Goal: Task Accomplishment & Management: Complete application form

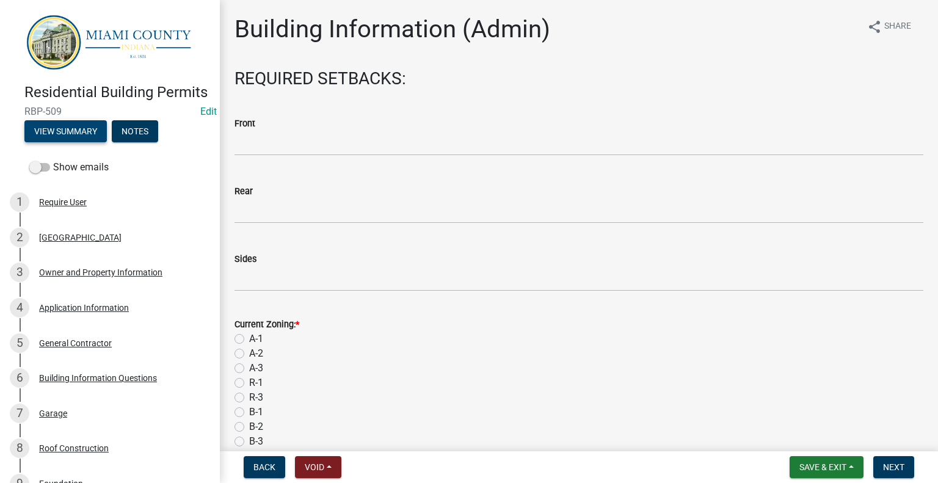
click at [76, 142] on button "View Summary" at bounding box center [65, 131] width 82 height 22
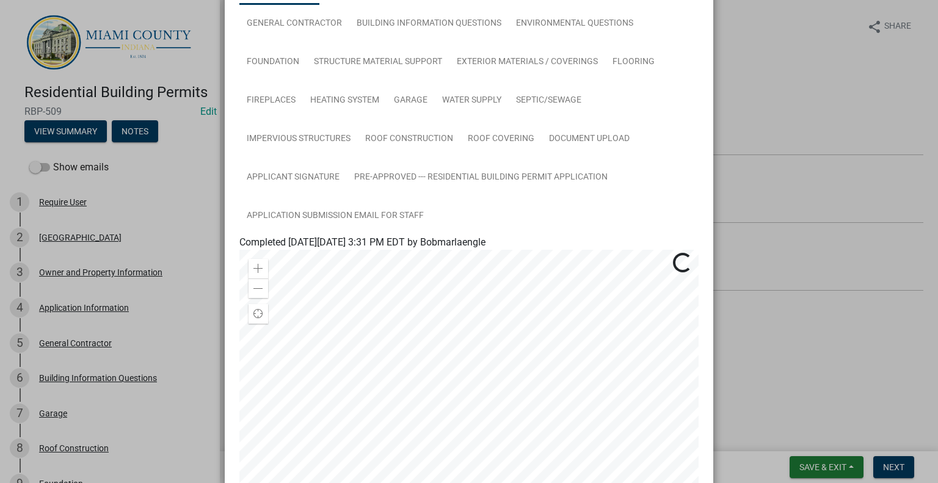
scroll to position [406, 0]
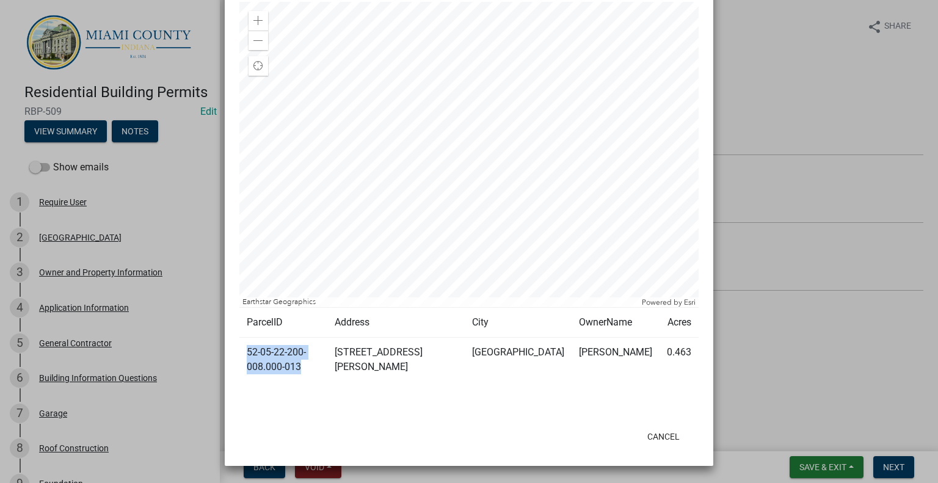
drag, startPoint x: 369, startPoint y: 353, endPoint x: 241, endPoint y: 362, distance: 128.0
click at [241, 362] on td "52-05-22-200-008.000-013" at bounding box center [283, 360] width 88 height 45
click at [490, 392] on div at bounding box center [468, 399] width 459 height 15
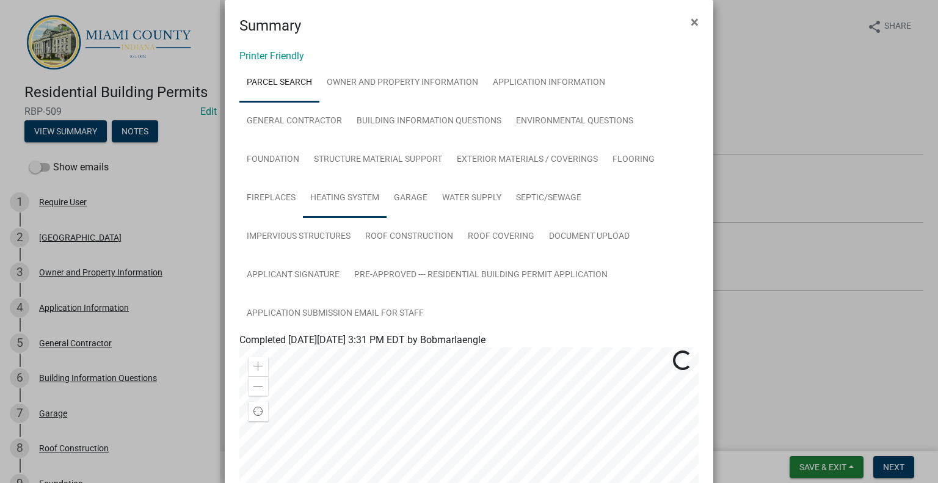
scroll to position [0, 0]
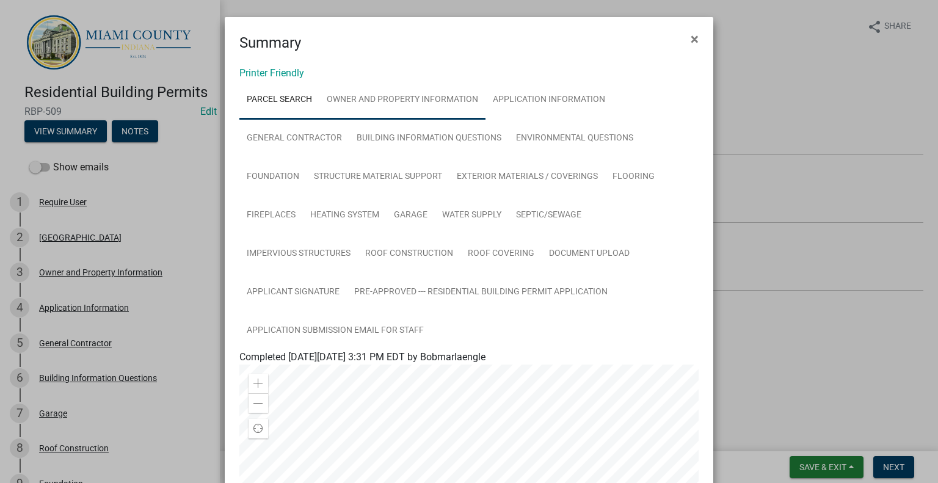
click at [435, 116] on link "Owner and Property Information" at bounding box center [403, 100] width 166 height 39
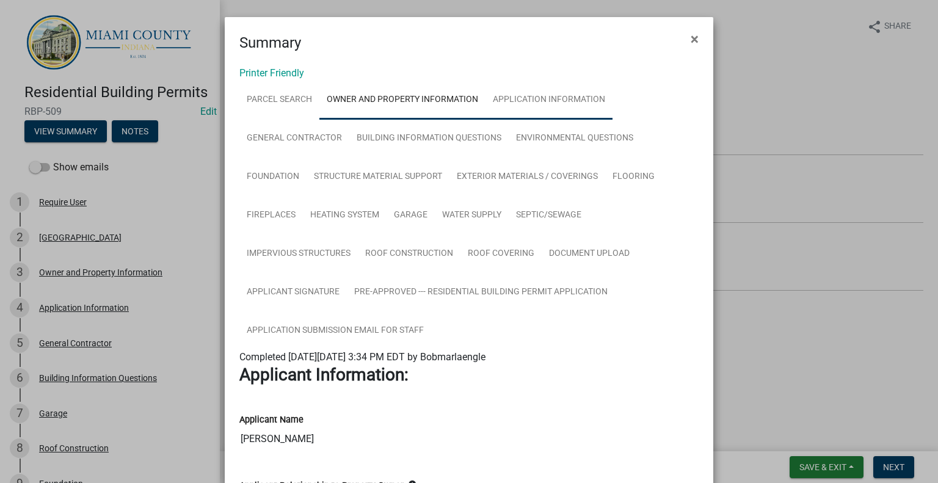
click at [582, 109] on link "Application Information" at bounding box center [549, 100] width 127 height 39
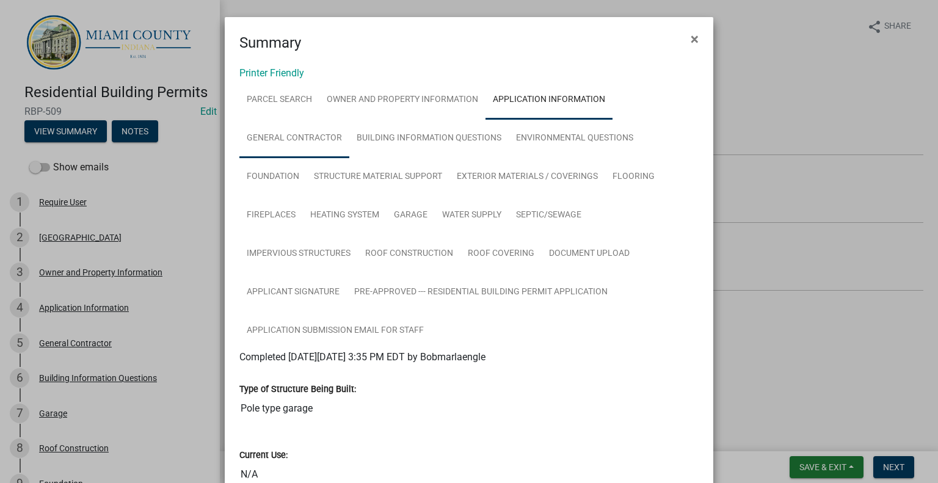
click at [302, 155] on link "General Contractor" at bounding box center [294, 138] width 110 height 39
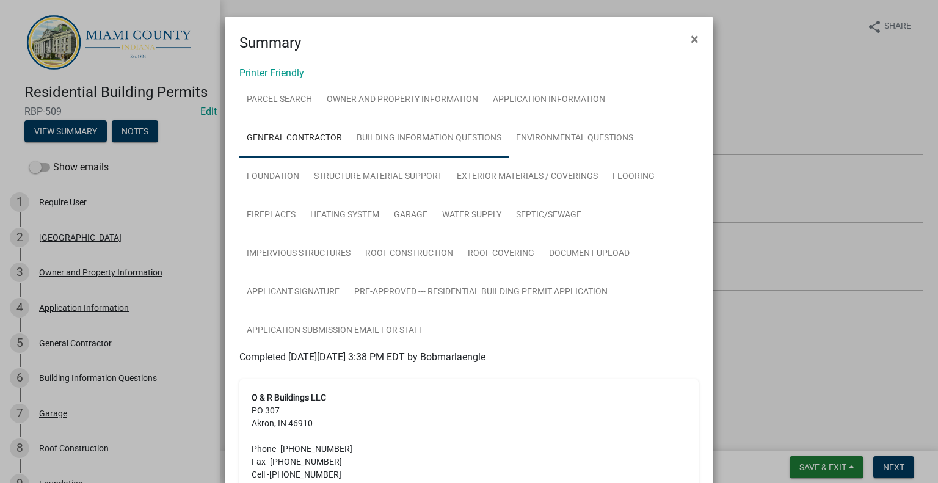
click at [433, 146] on link "Building Information Questions" at bounding box center [428, 138] width 159 height 39
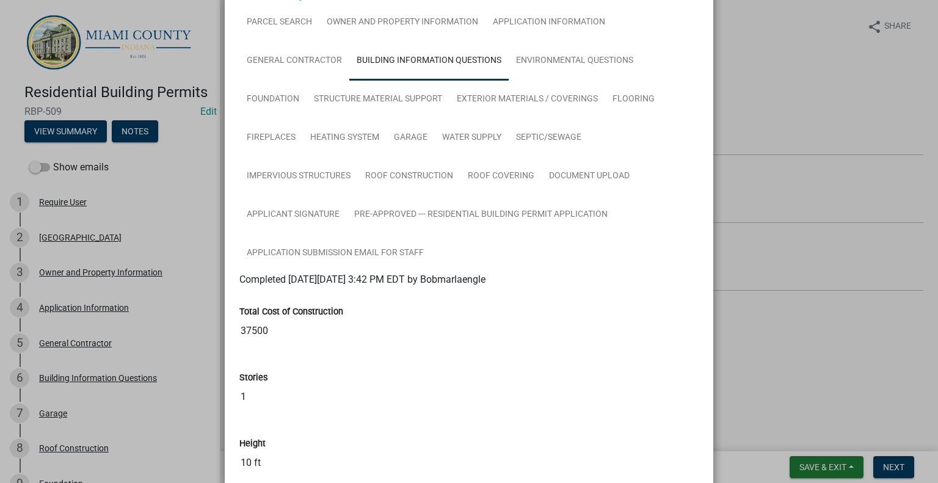
scroll to position [16, 0]
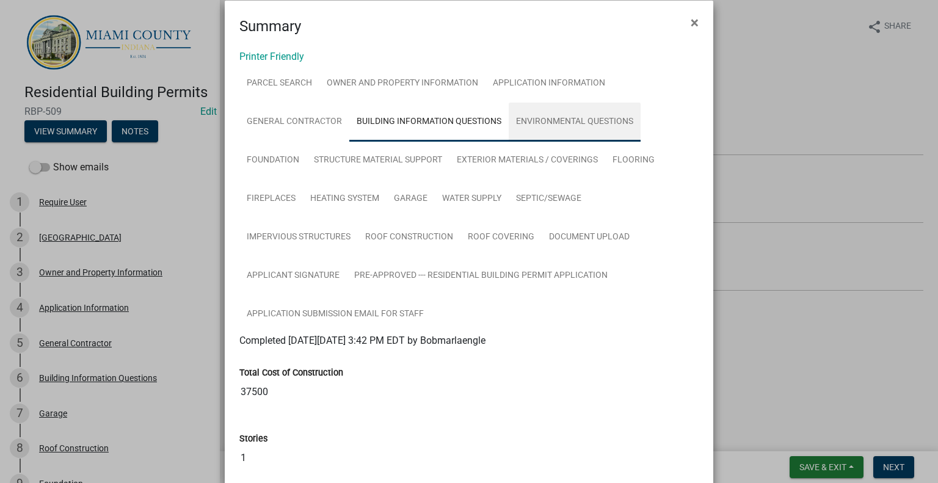
click at [591, 134] on link "Environmental Questions" at bounding box center [575, 122] width 132 height 39
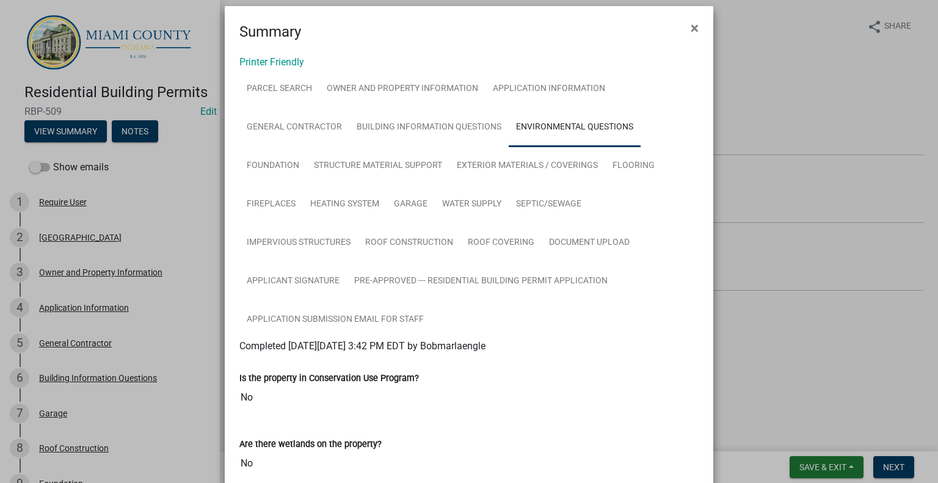
scroll to position [0, 0]
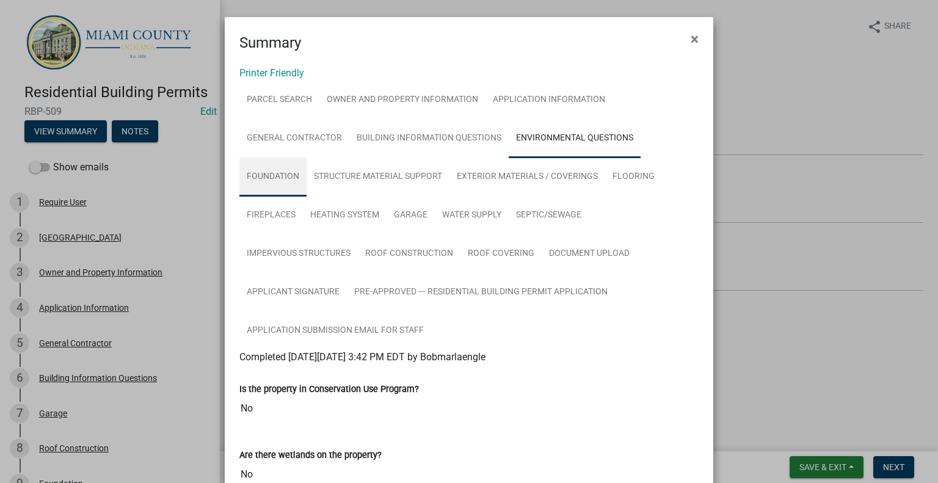
click at [303, 196] on link "Foundation" at bounding box center [272, 177] width 67 height 39
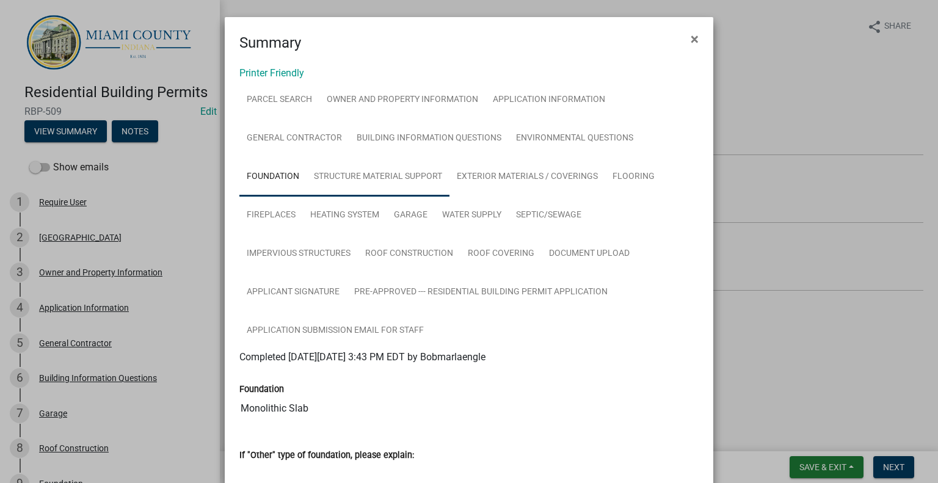
click at [366, 193] on link "Structure Material Support" at bounding box center [378, 177] width 143 height 39
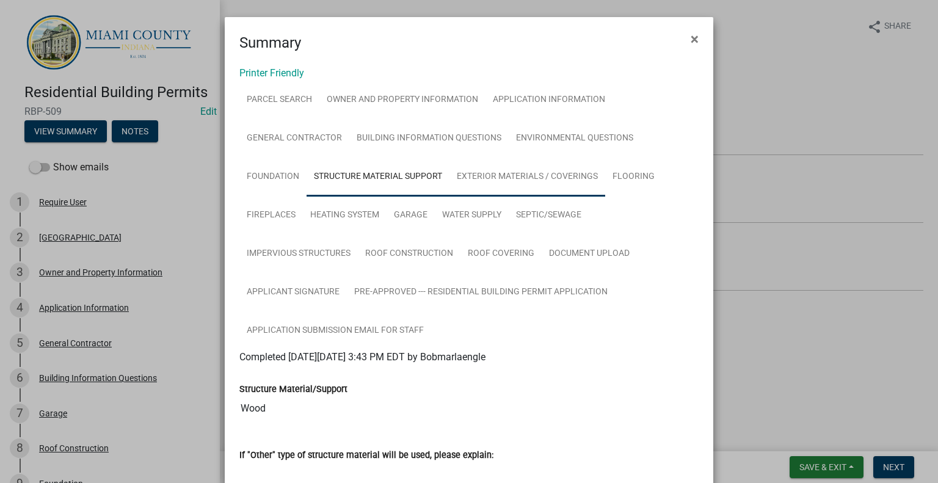
click at [525, 196] on link "Exterior Materials / Coverings" at bounding box center [528, 177] width 156 height 39
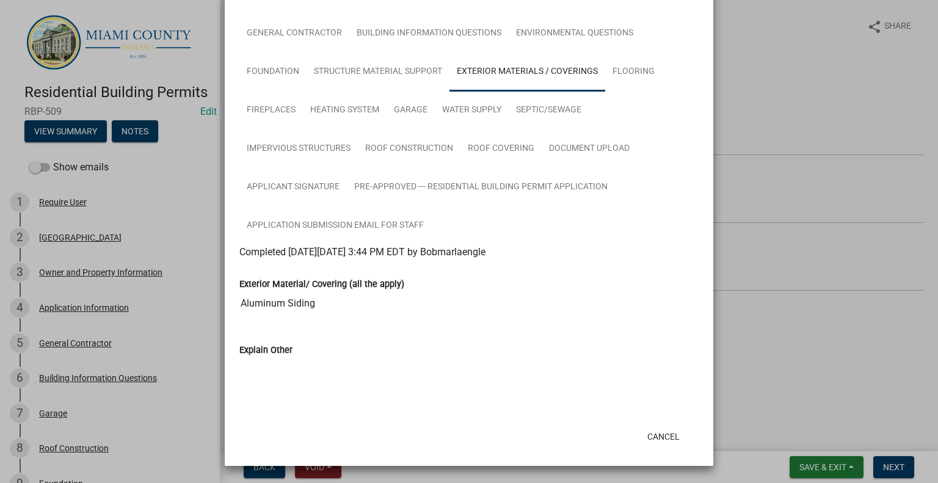
scroll to position [110, 0]
click at [605, 92] on link "Flooring" at bounding box center [633, 72] width 57 height 39
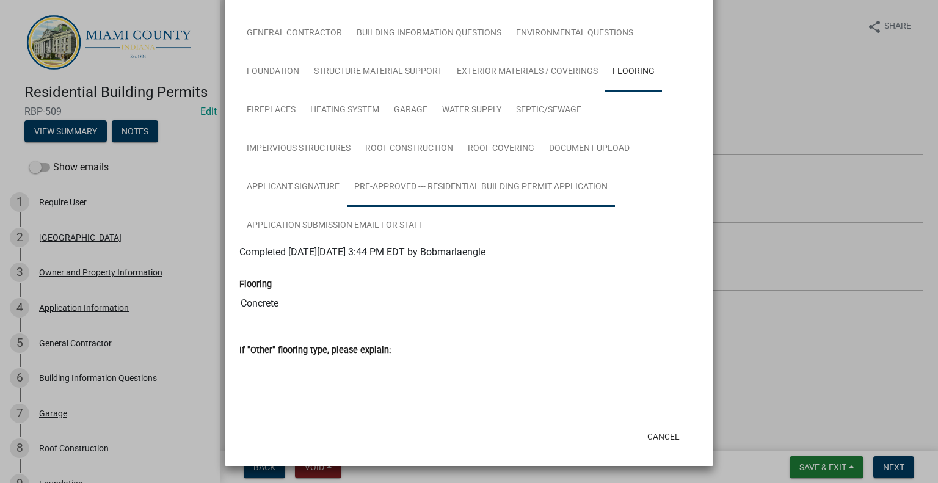
scroll to position [0, 0]
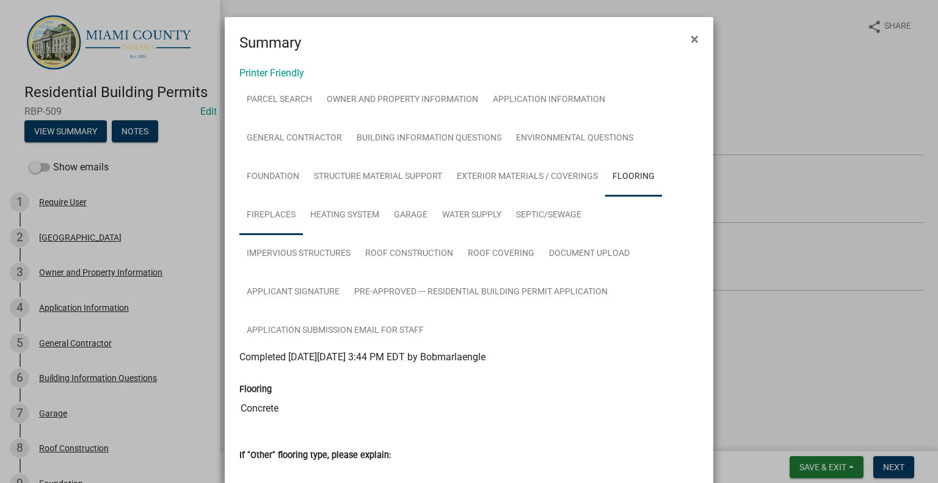
click at [303, 226] on link "Fireplaces" at bounding box center [271, 215] width 64 height 39
click at [387, 232] on link "Heating System" at bounding box center [345, 215] width 84 height 39
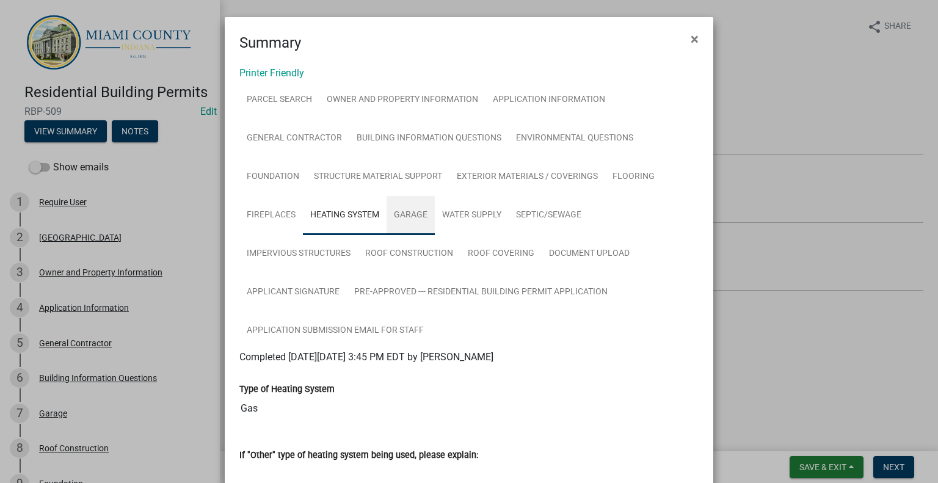
click at [435, 234] on link "Garage" at bounding box center [411, 215] width 48 height 39
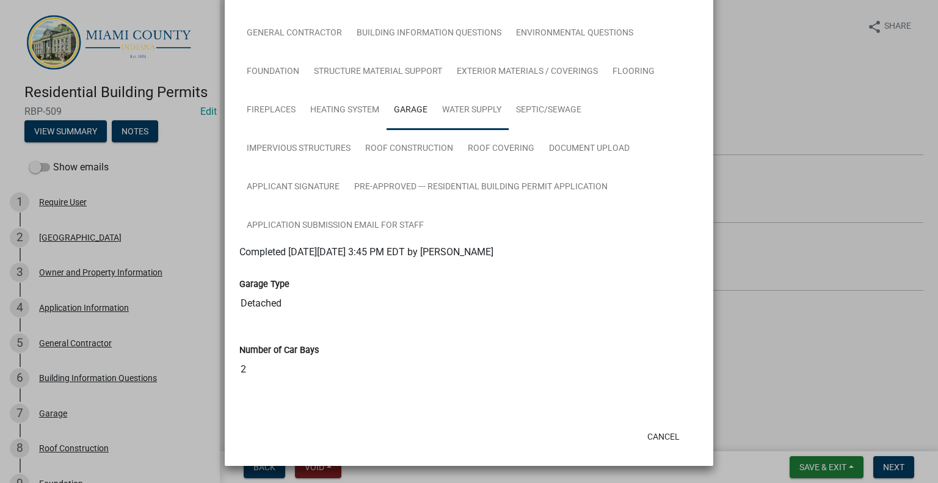
click at [509, 130] on link "Water Supply" at bounding box center [472, 110] width 74 height 39
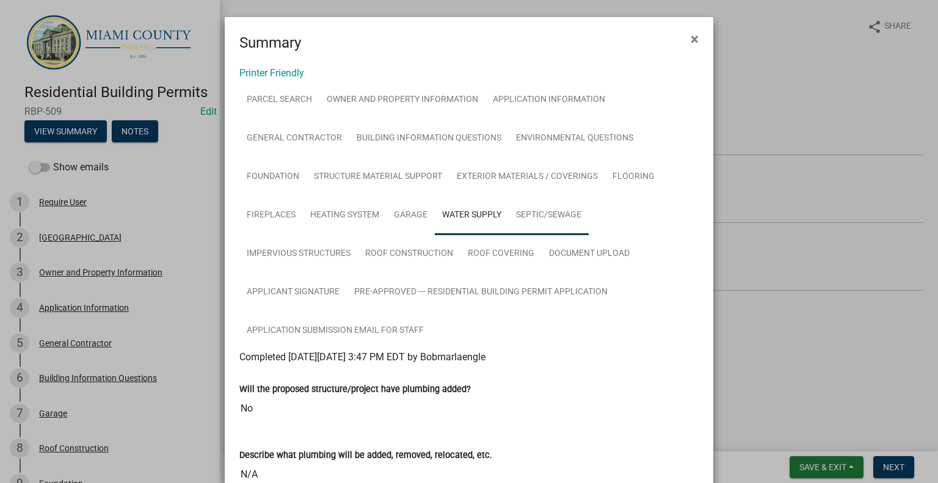
click at [589, 235] on link "Septic/Sewage" at bounding box center [549, 215] width 80 height 39
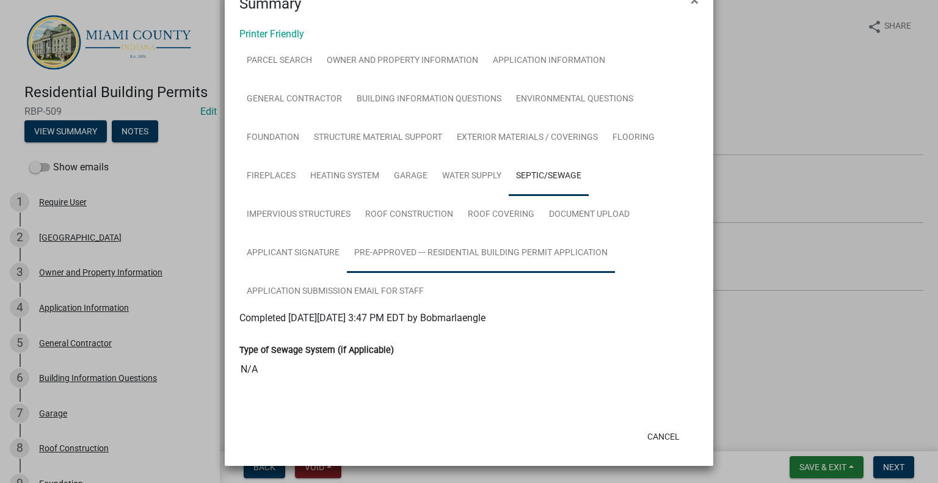
scroll to position [97, 0]
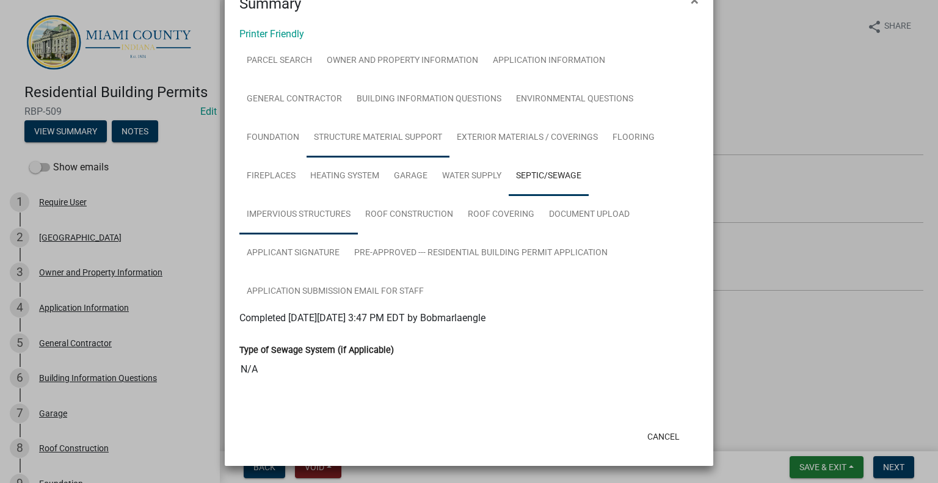
click at [333, 196] on link "Impervious Structures" at bounding box center [298, 215] width 119 height 39
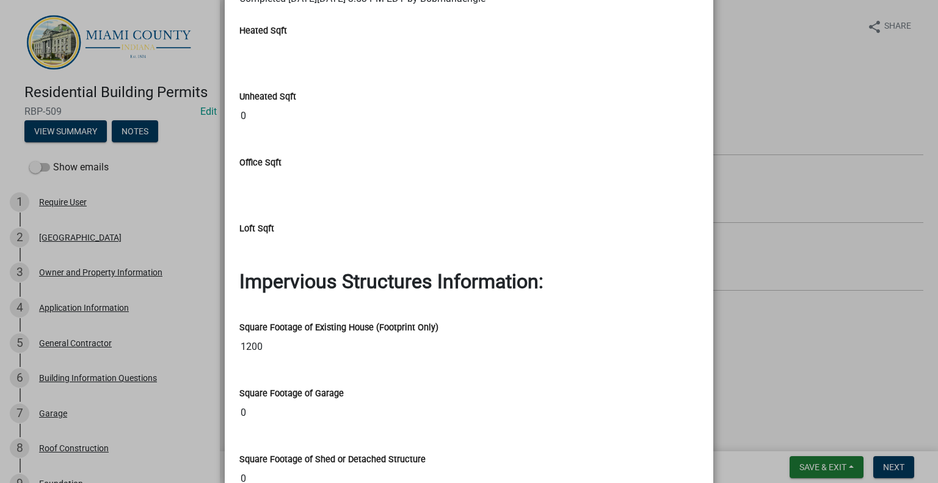
scroll to position [0, 0]
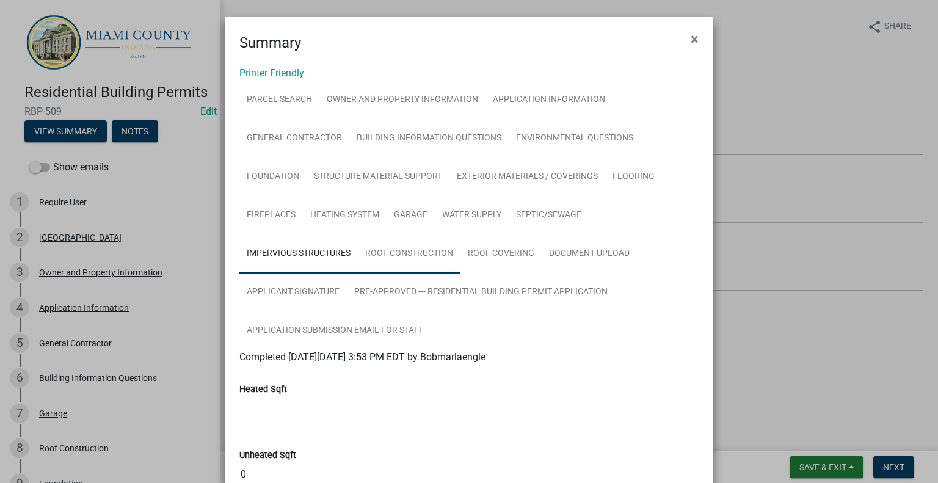
click at [425, 274] on link "Roof Construction" at bounding box center [409, 254] width 103 height 39
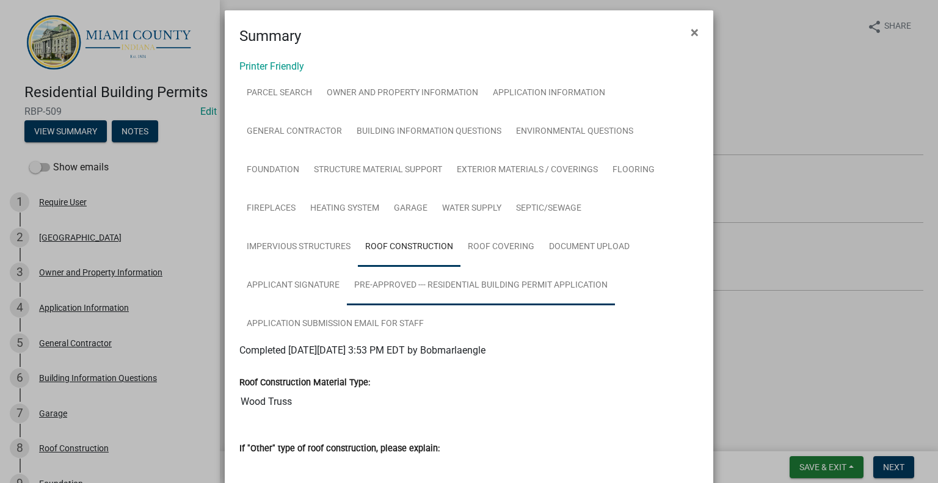
scroll to position [47, 0]
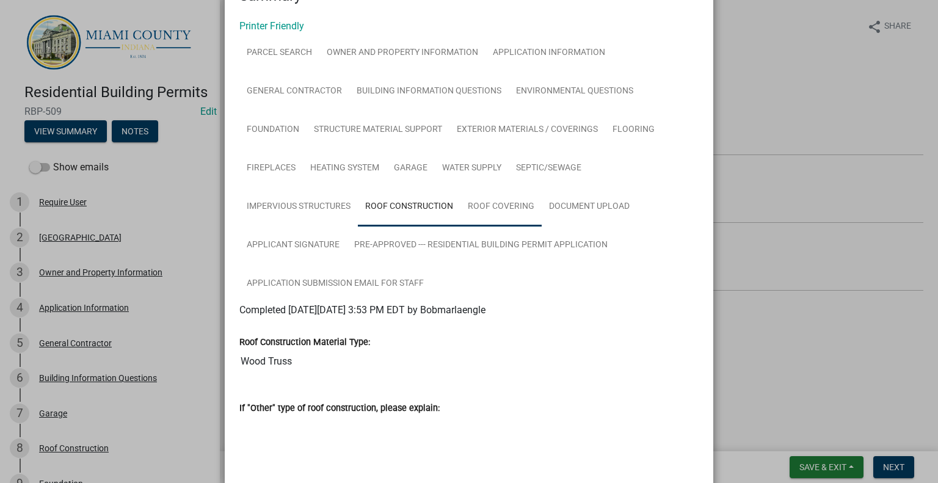
click at [521, 227] on link "Roof Covering" at bounding box center [501, 207] width 81 height 39
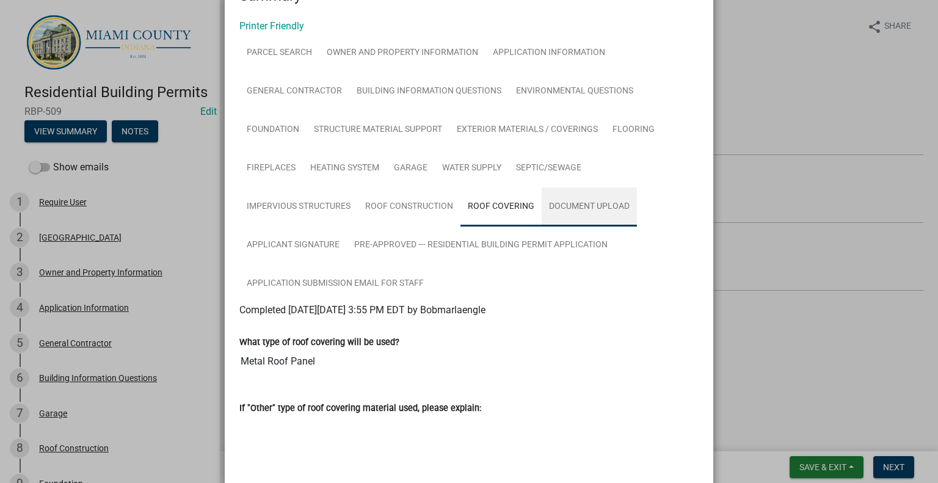
click at [618, 227] on link "Document Upload" at bounding box center [589, 207] width 95 height 39
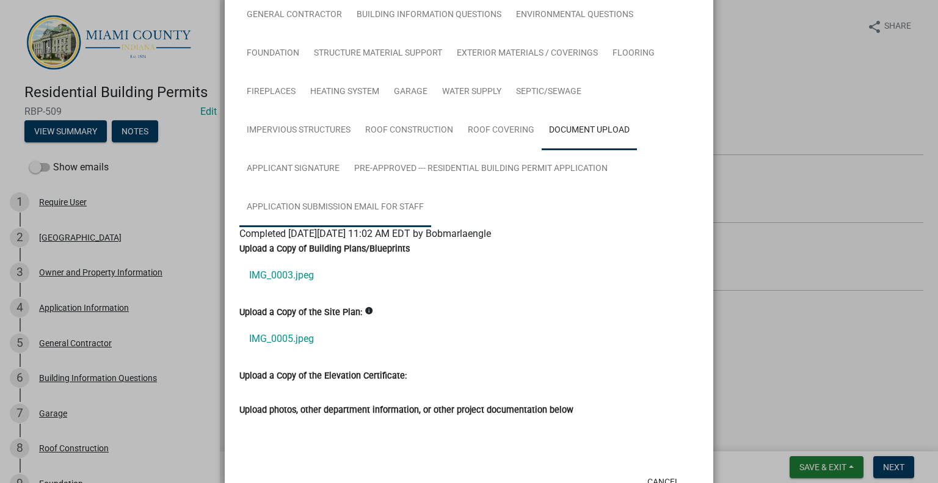
scroll to position [169, 0]
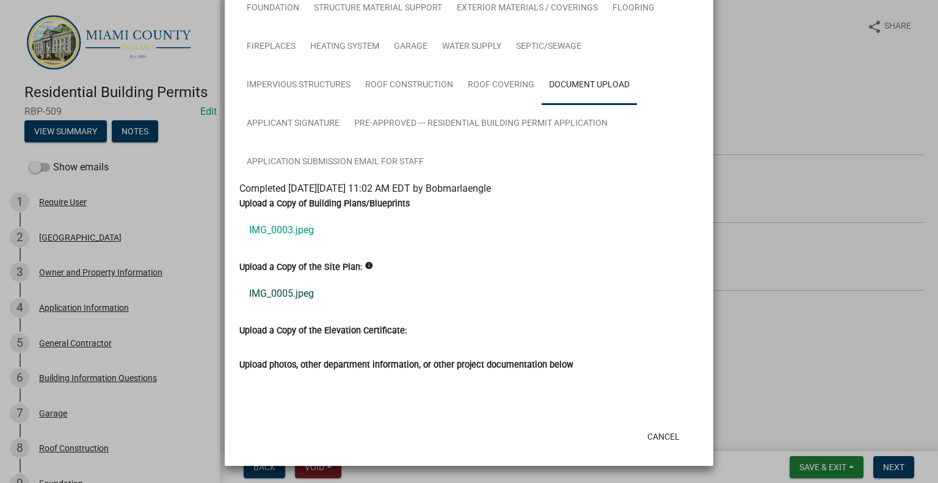
click at [290, 309] on link "IMG_0005.jpeg" at bounding box center [468, 293] width 459 height 29
click at [294, 245] on link "IMG_0003.jpeg" at bounding box center [468, 230] width 459 height 29
click at [263, 144] on link "Applicant Signature" at bounding box center [293, 123] width 108 height 39
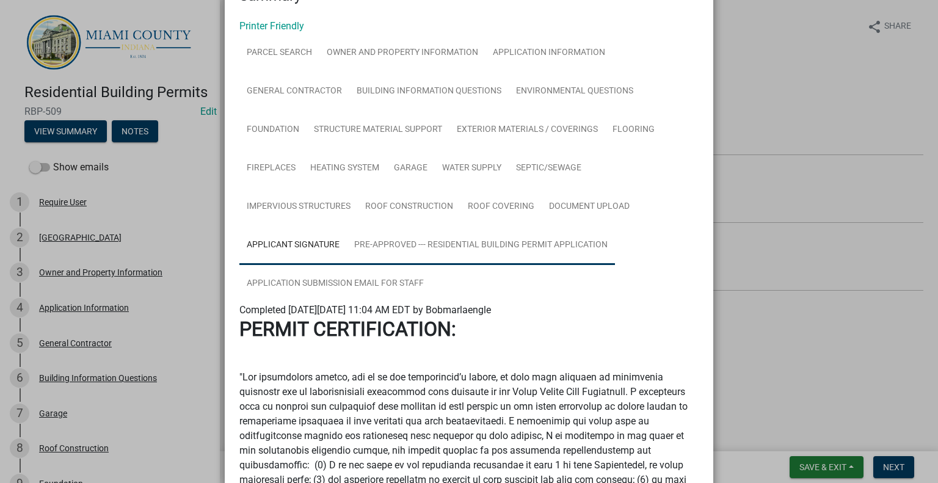
click at [547, 265] on link "Pre-Approved --- Residential Building Permit Application" at bounding box center [481, 245] width 268 height 39
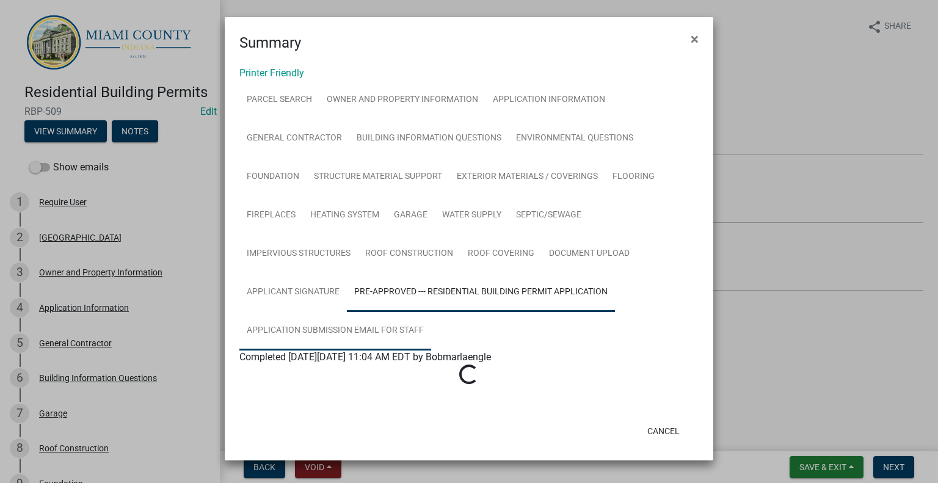
click at [380, 331] on link "Application Submission Email for Staff" at bounding box center [335, 331] width 192 height 39
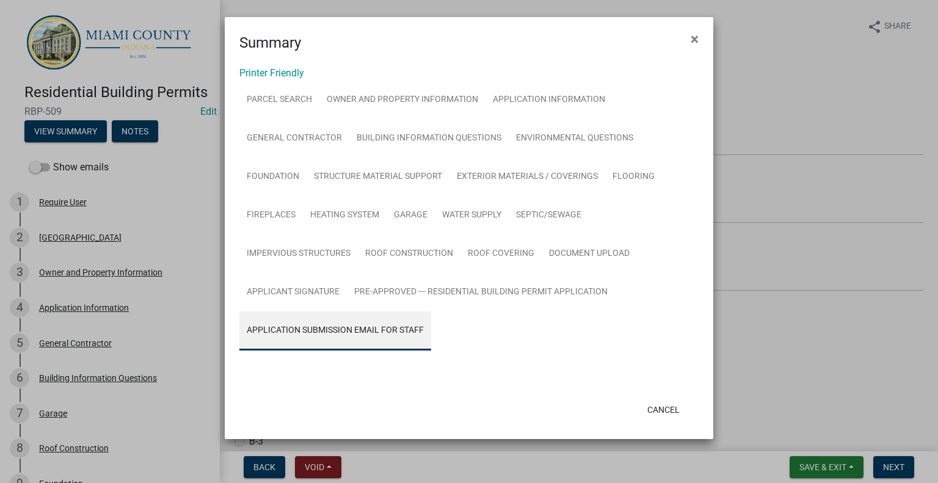
scroll to position [47, 0]
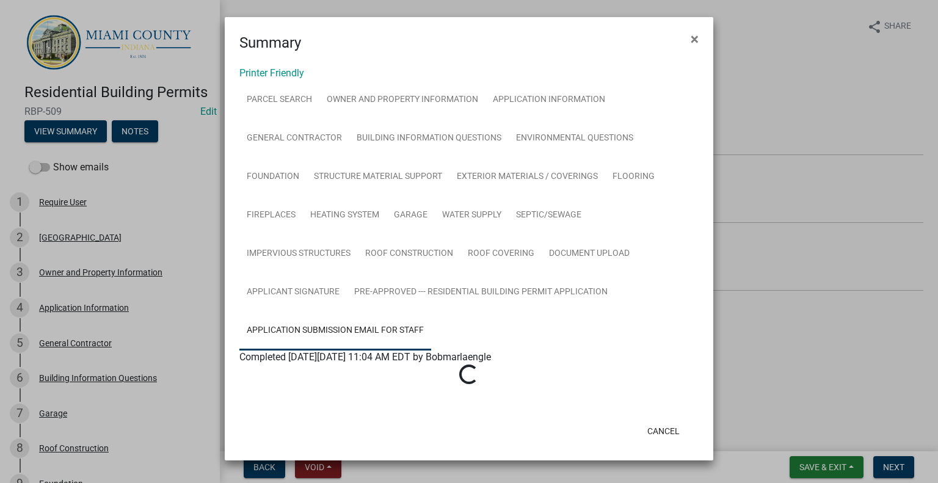
click at [774, 374] on ngb-modal-window "Summary × Printer Friendly Parcel search Owner and Property Information Applica…" at bounding box center [469, 241] width 938 height 483
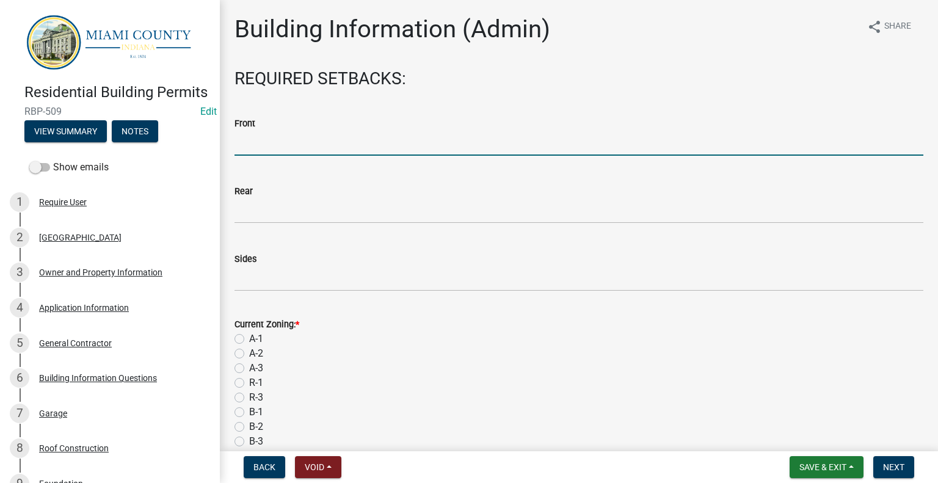
click at [281, 156] on input "text" at bounding box center [579, 143] width 689 height 25
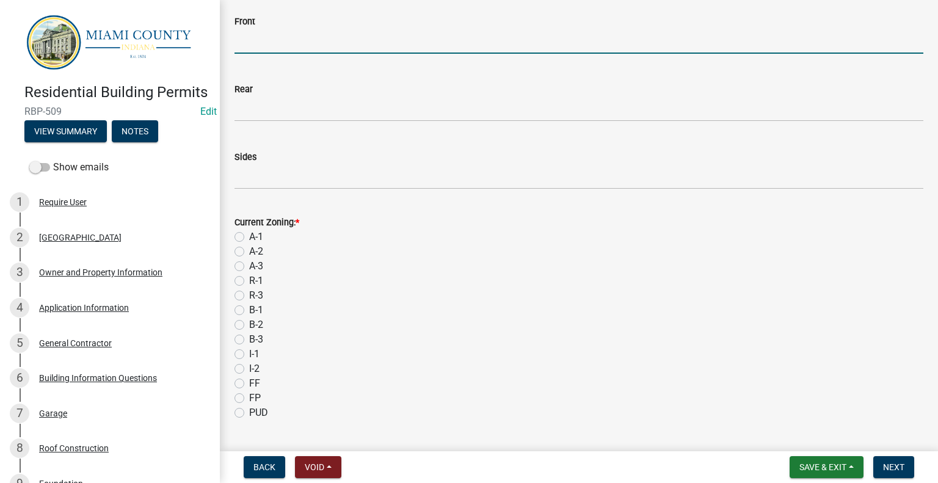
scroll to position [122, 0]
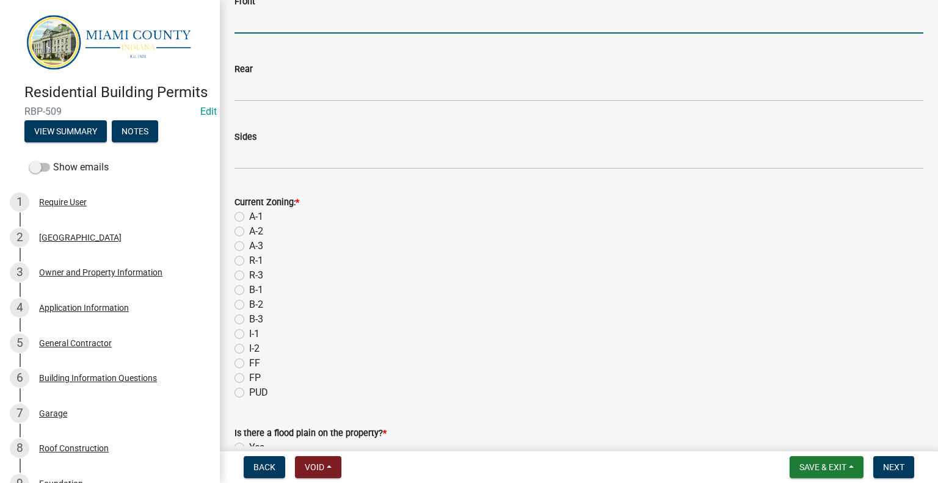
click at [249, 268] on label "R-1" at bounding box center [256, 261] width 14 height 15
click at [249, 261] on input "R-1" at bounding box center [253, 258] width 8 height 8
radio input "true"
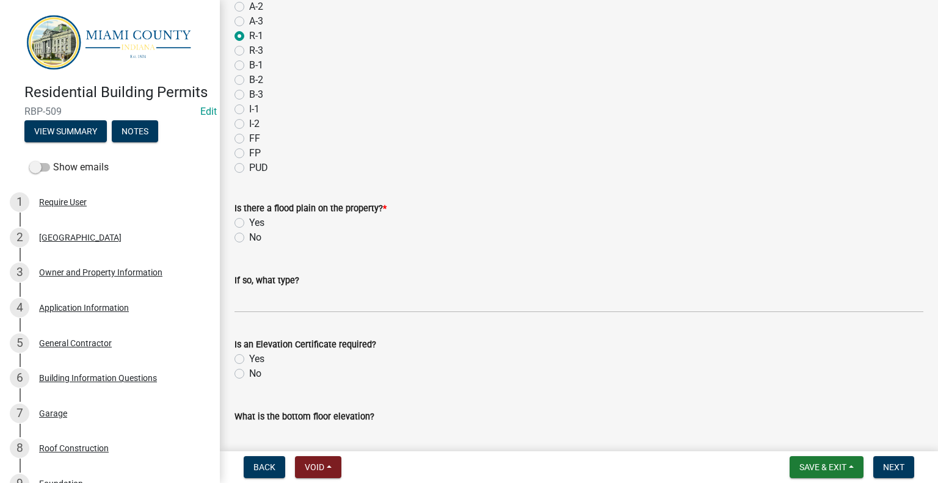
scroll to position [367, 0]
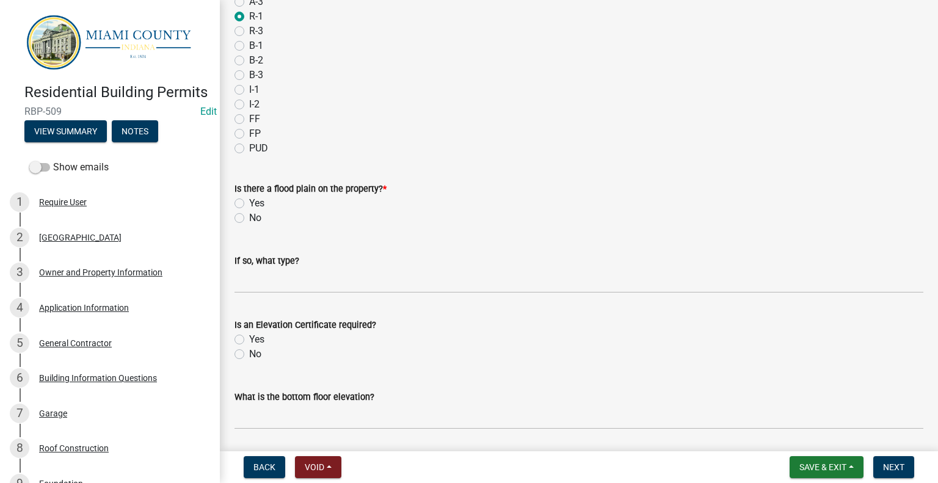
click at [249, 225] on div "No" at bounding box center [579, 218] width 689 height 15
click at [249, 225] on label "No" at bounding box center [255, 218] width 12 height 15
click at [249, 219] on input "No" at bounding box center [253, 215] width 8 height 8
radio input "true"
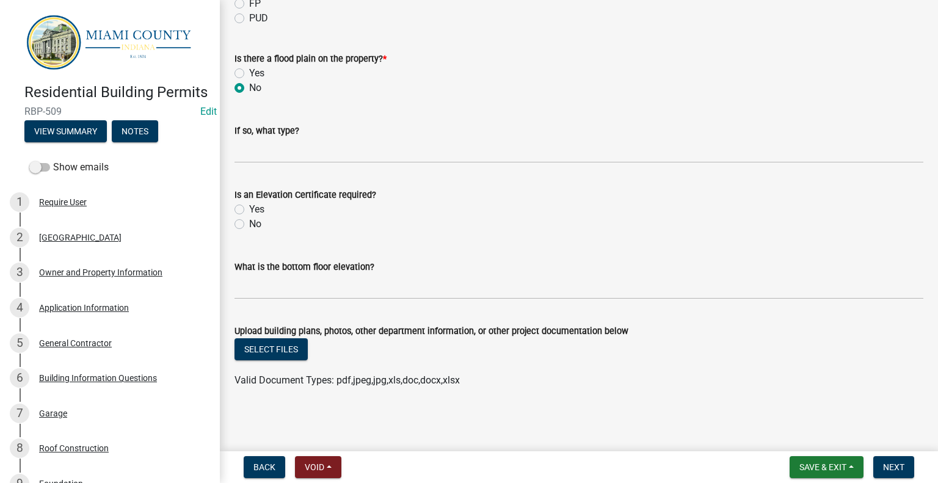
scroll to position [608, 0]
click at [891, 470] on span "Next" at bounding box center [893, 467] width 21 height 10
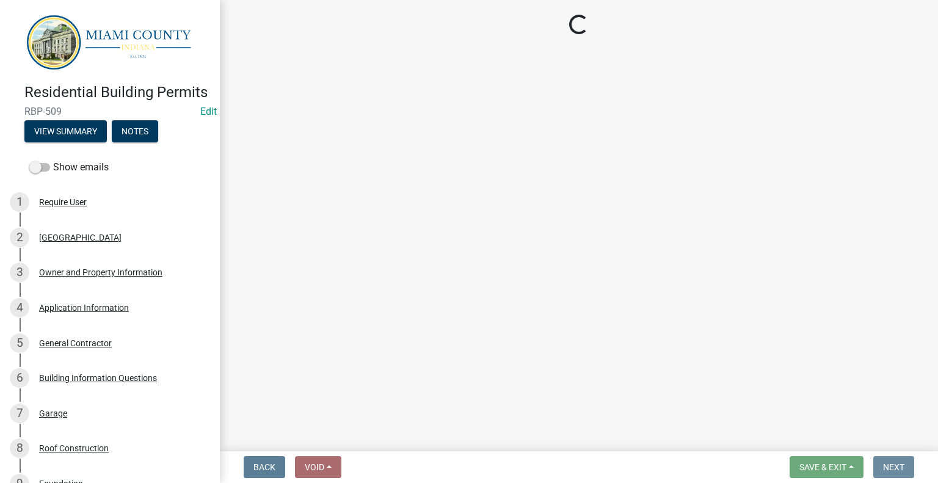
scroll to position [0, 0]
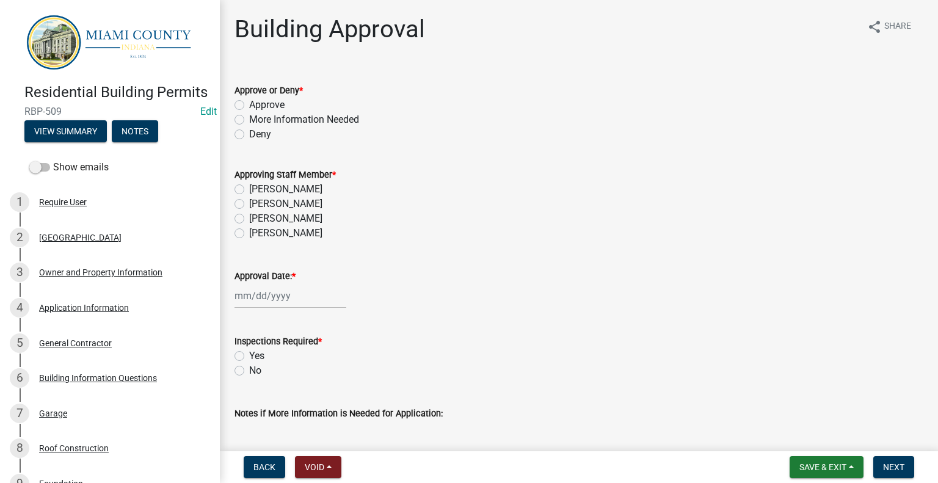
click at [249, 112] on label "Approve" at bounding box center [266, 105] width 35 height 15
click at [249, 106] on input "Approve" at bounding box center [253, 102] width 8 height 8
radio input "true"
click at [255, 211] on label "[PERSON_NAME]" at bounding box center [285, 204] width 73 height 15
click at [255, 205] on input "[PERSON_NAME]" at bounding box center [253, 201] width 8 height 8
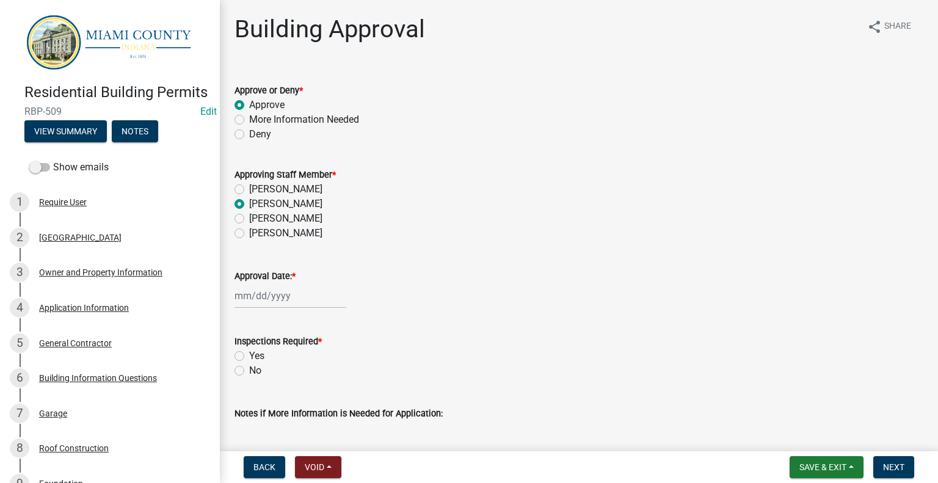
radio input "true"
click at [263, 309] on div at bounding box center [291, 295] width 112 height 25
select select "9"
select select "2025"
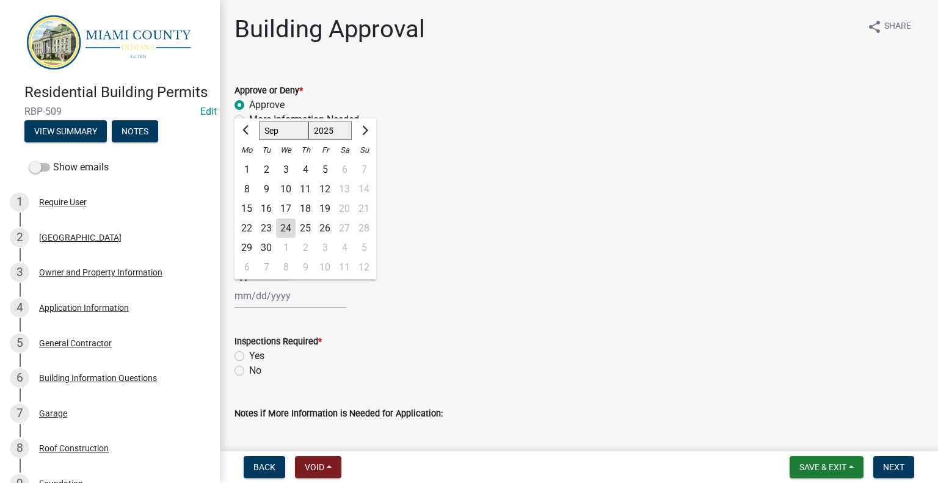
click at [293, 238] on div "24" at bounding box center [286, 229] width 20 height 20
type input "[DATE]"
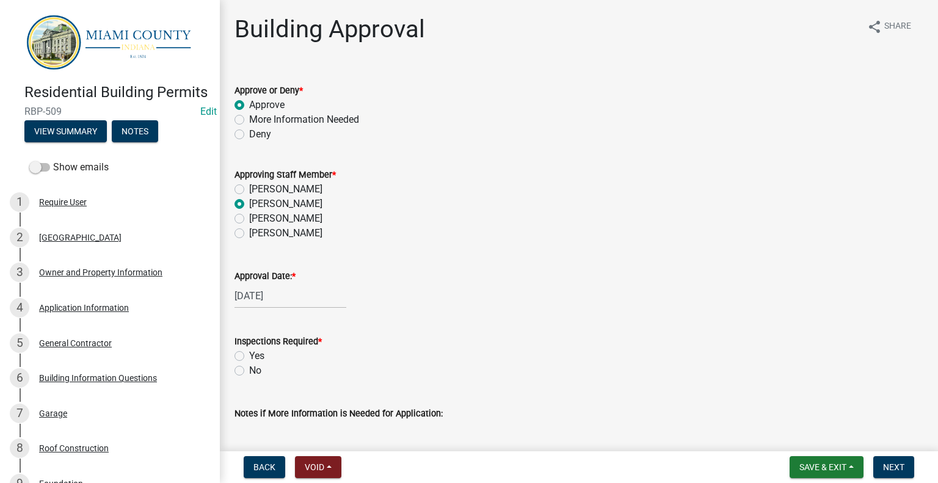
drag, startPoint x: 260, startPoint y: 397, endPoint x: 269, endPoint y: 398, distance: 8.6
click at [260, 364] on label "Yes" at bounding box center [256, 356] width 15 height 15
click at [257, 357] on input "Yes" at bounding box center [253, 353] width 8 height 8
radio input "true"
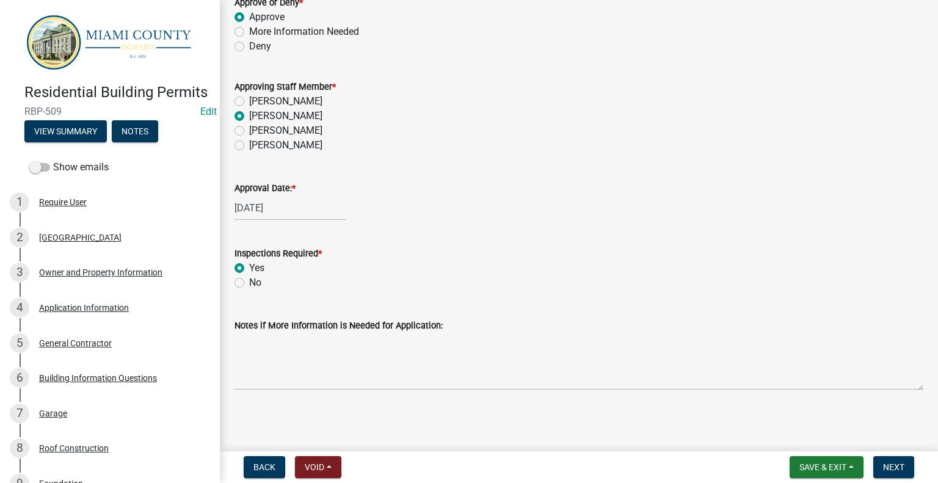
scroll to position [152, 0]
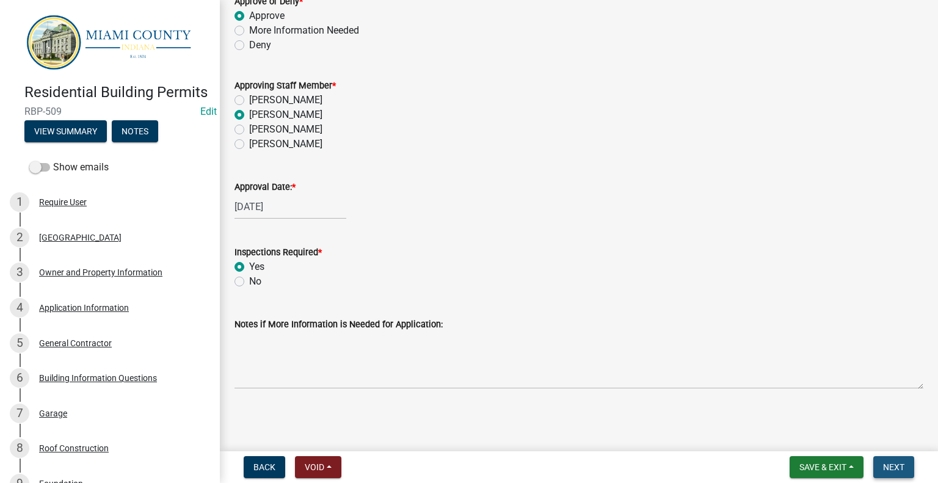
click at [886, 463] on span "Next" at bounding box center [893, 467] width 21 height 10
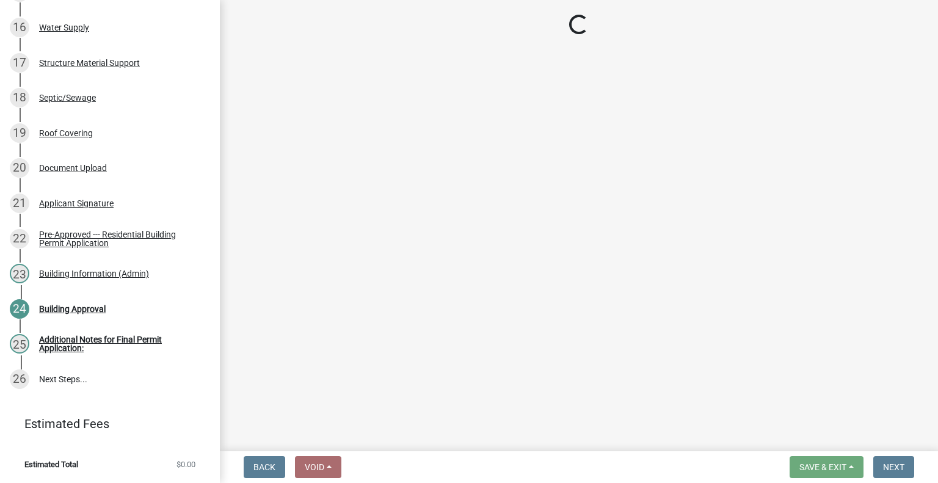
scroll to position [1056, 0]
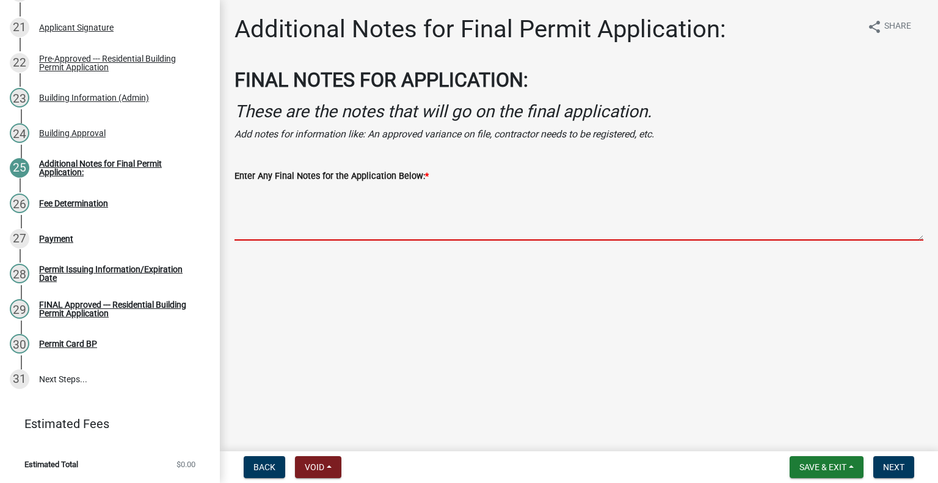
click at [294, 241] on textarea "Enter Any Final Notes for the Application Below: *" at bounding box center [579, 211] width 689 height 57
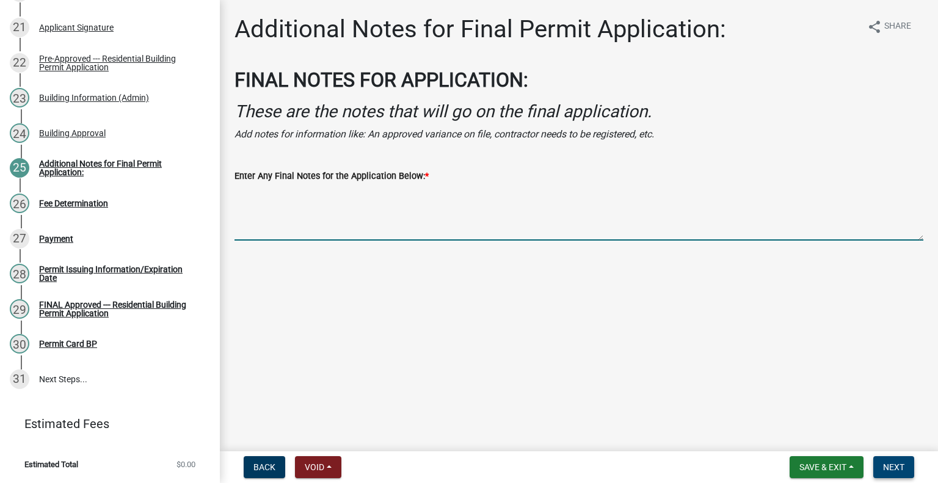
click at [898, 469] on span "Next" at bounding box center [893, 467] width 21 height 10
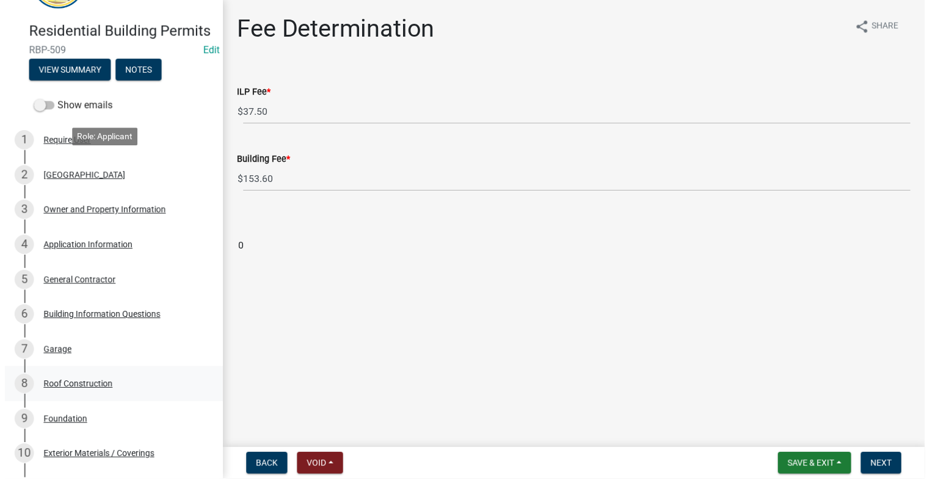
scroll to position [14, 0]
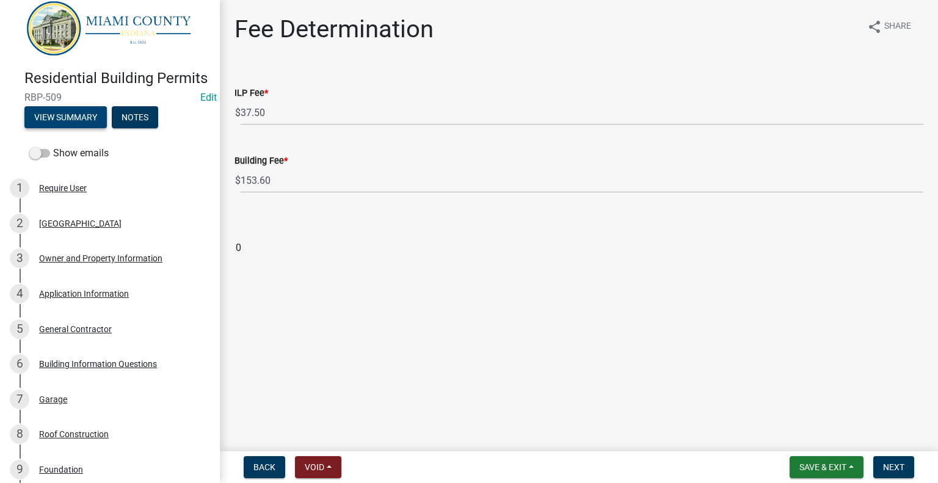
click at [67, 128] on button "View Summary" at bounding box center [65, 117] width 82 height 22
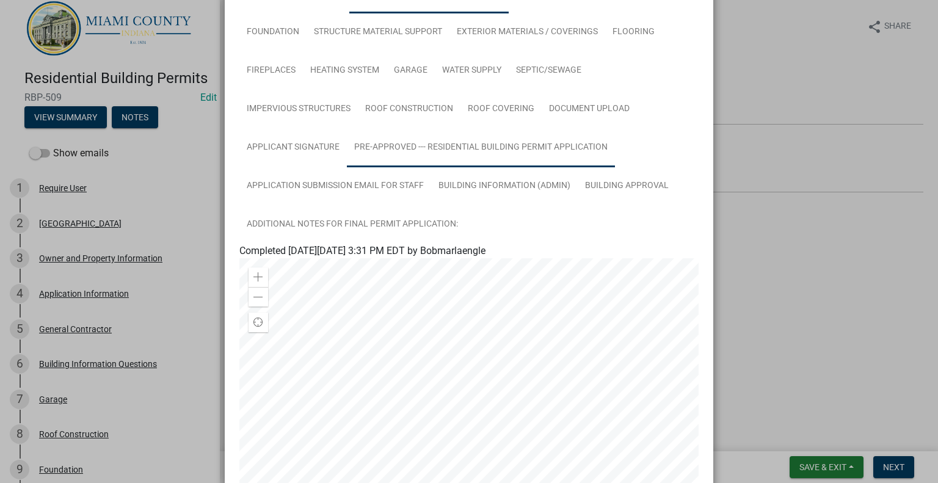
scroll to position [144, 0]
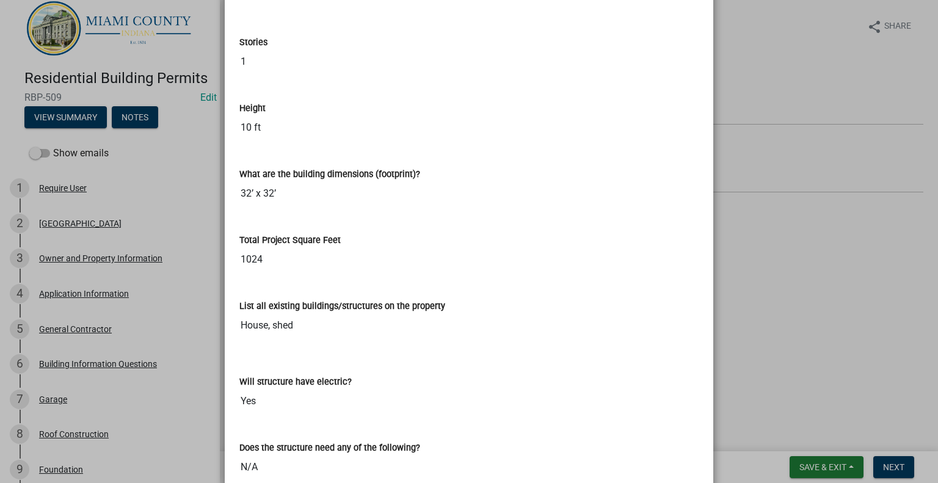
scroll to position [457, 0]
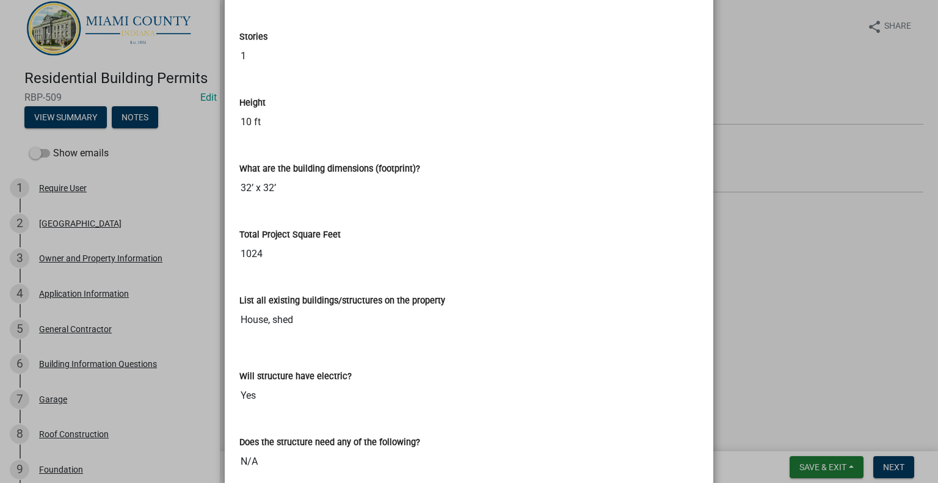
click at [797, 339] on ngb-modal-window "Summary × Printer Friendly Parcel search Owner and Property Information Applica…" at bounding box center [469, 241] width 938 height 483
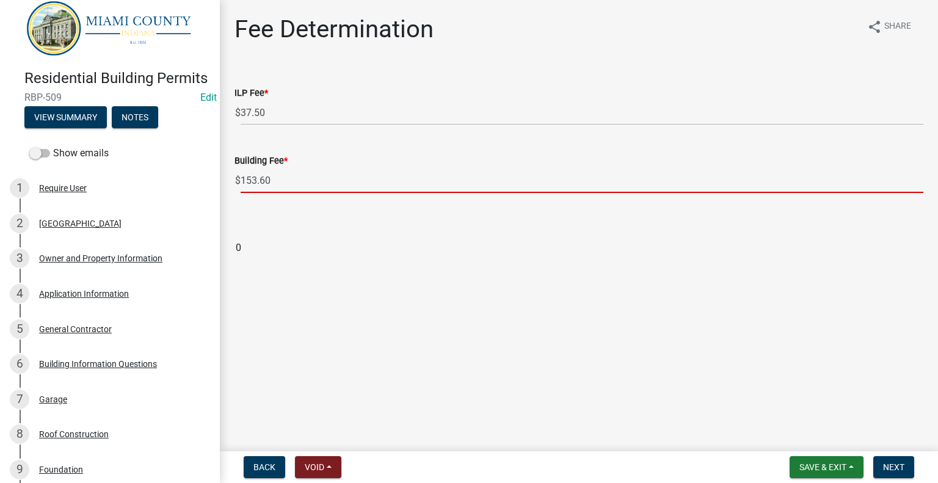
drag, startPoint x: 268, startPoint y: 202, endPoint x: 254, endPoint y: 207, distance: 14.5
click at [254, 193] on input "153.60" at bounding box center [582, 180] width 683 height 25
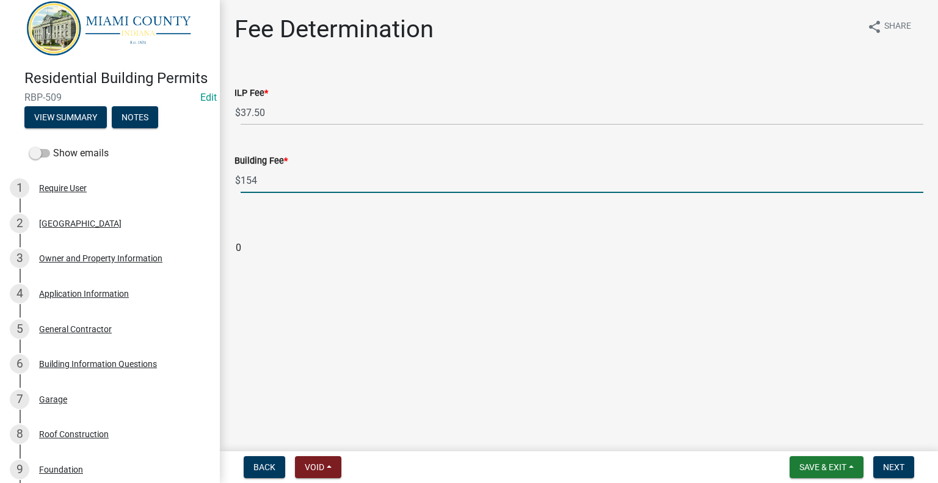
type input "154"
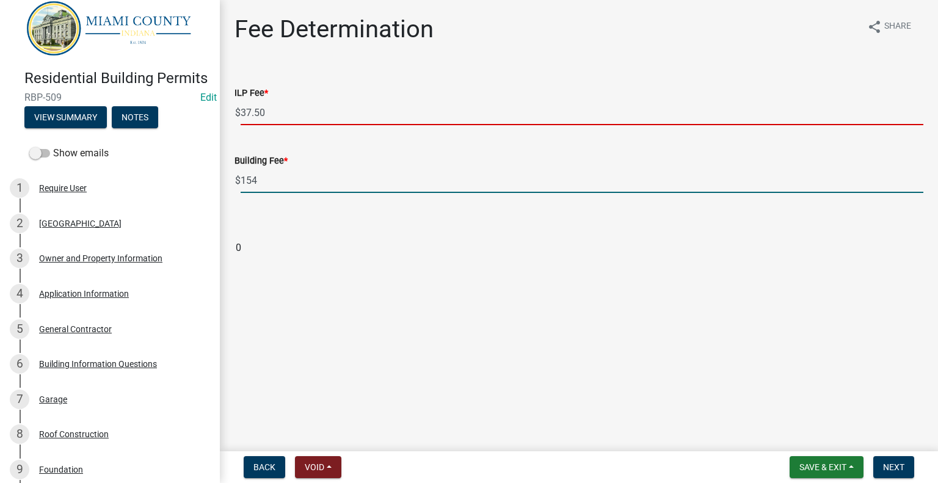
click at [325, 125] on input "37.50" at bounding box center [582, 112] width 683 height 25
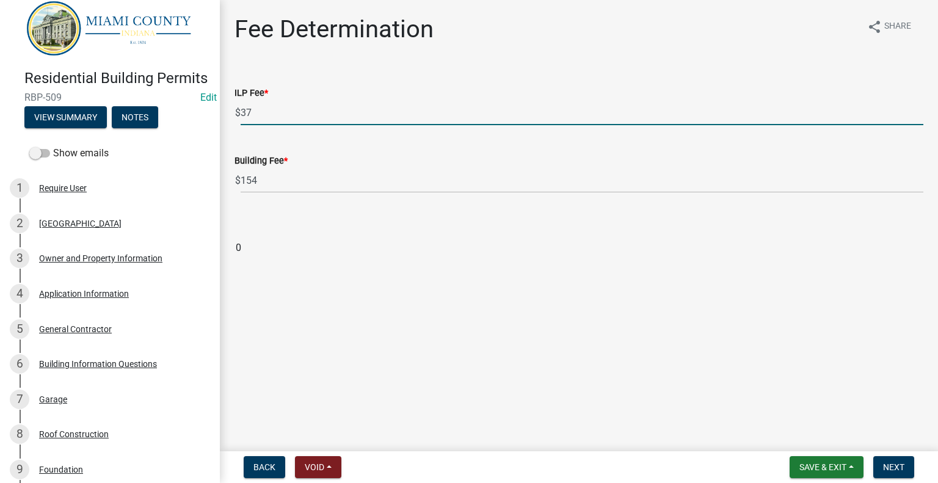
type input "37"
click at [638, 343] on main "Fee Determination share Share ILP Fee * $ 37 Building Fee * $ 154 0" at bounding box center [579, 223] width 718 height 447
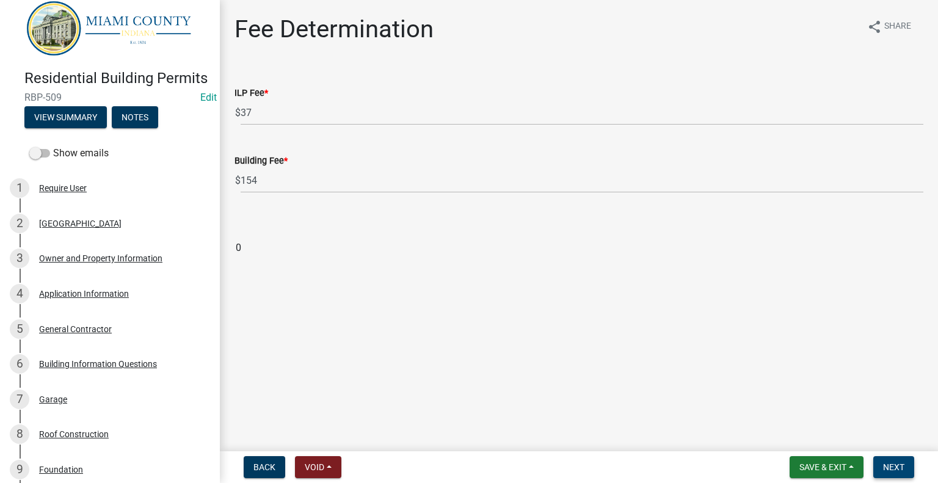
click at [887, 468] on span "Next" at bounding box center [893, 467] width 21 height 10
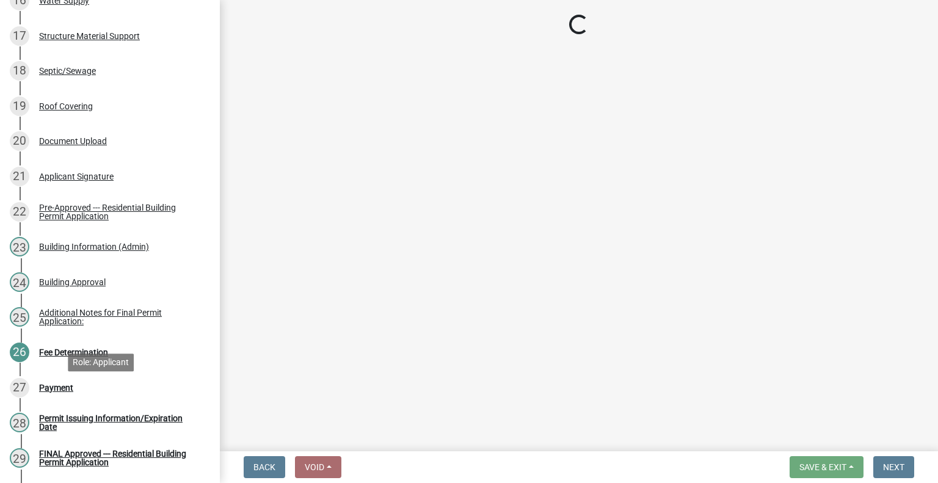
scroll to position [1175, 0]
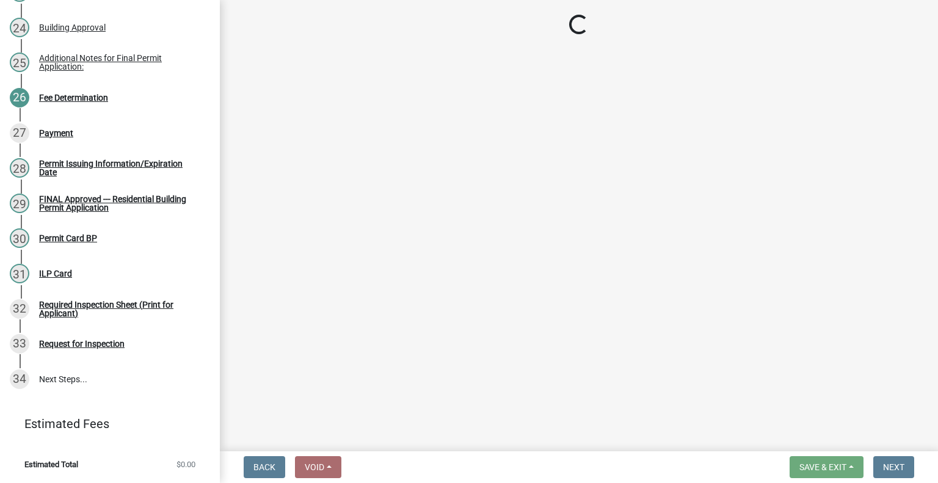
select select "3: 3"
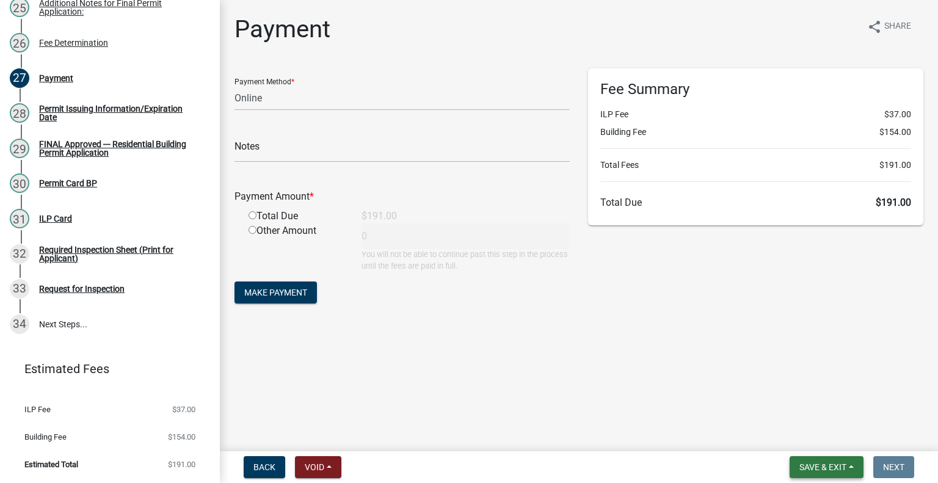
click at [825, 468] on span "Save & Exit" at bounding box center [823, 467] width 47 height 10
click at [783, 425] on button "Save & Exit" at bounding box center [816, 432] width 98 height 29
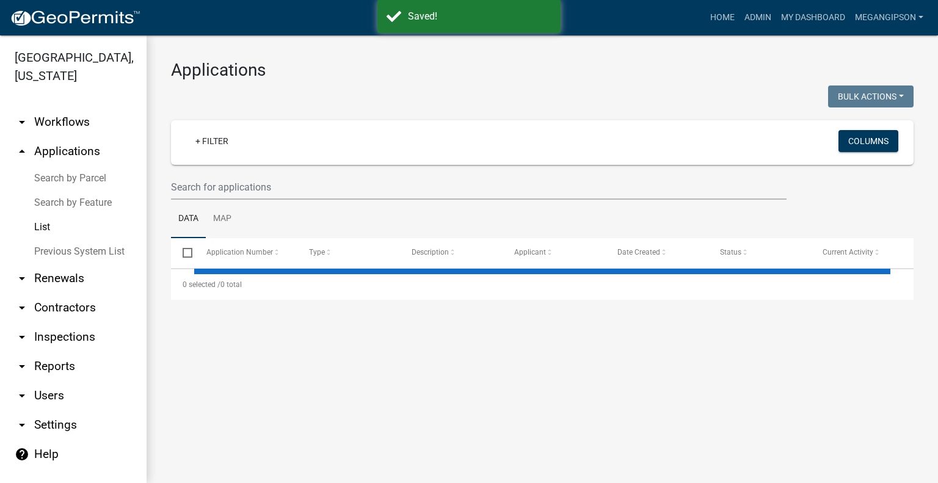
select select "3: 100"
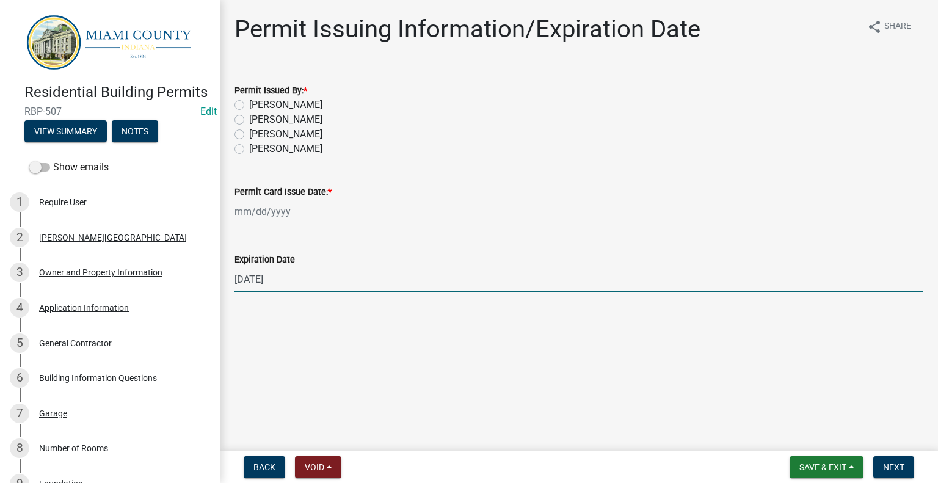
click at [263, 292] on input "09/23/2026" at bounding box center [579, 279] width 689 height 25
type input "09/24/2026"
click at [826, 457] on button "Save & Exit" at bounding box center [827, 467] width 74 height 22
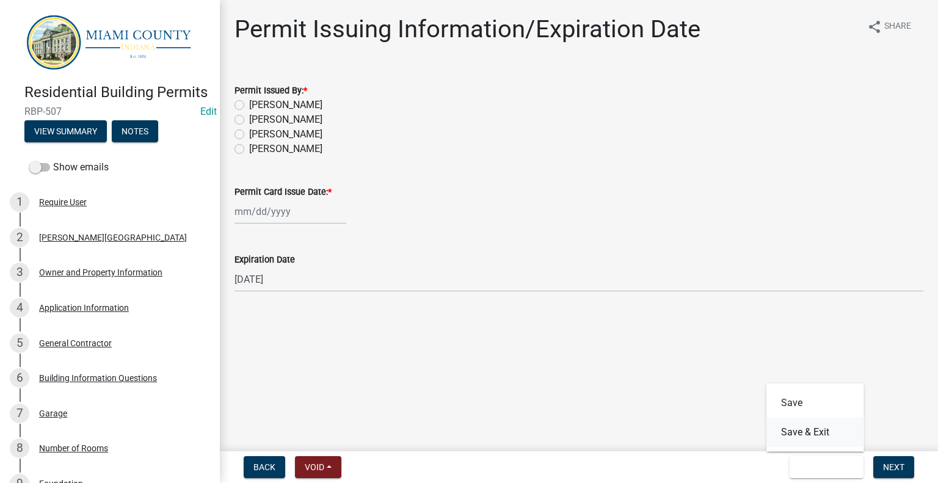
click at [804, 432] on button "Save & Exit" at bounding box center [816, 432] width 98 height 29
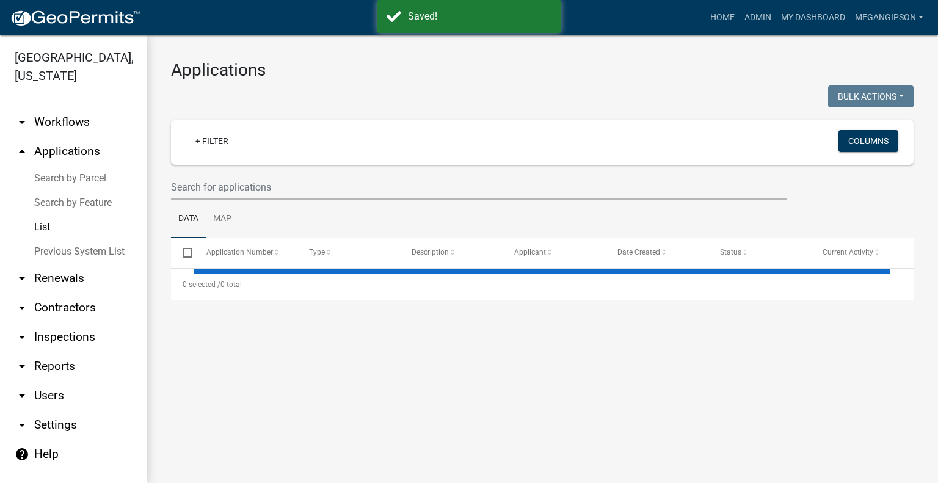
select select "3: 100"
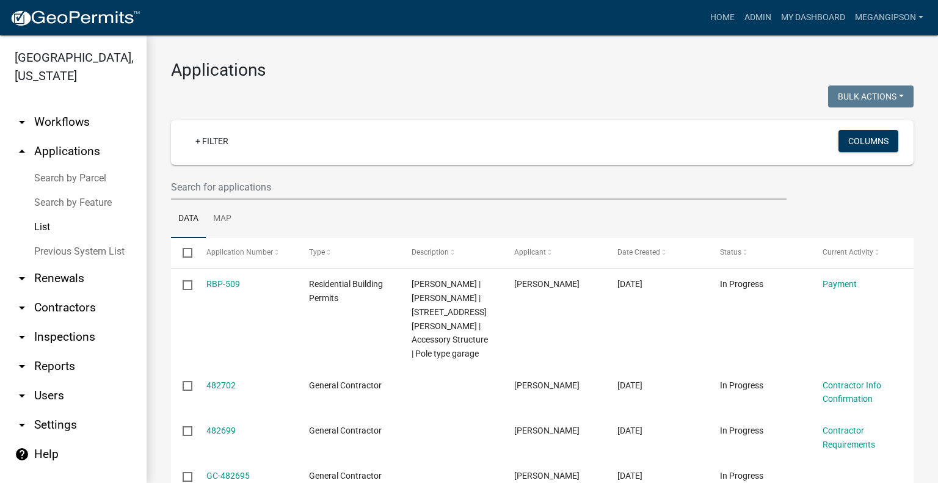
click at [670, 81] on h3 "Applications" at bounding box center [542, 70] width 743 height 21
